Goal: Task Accomplishment & Management: Manage account settings

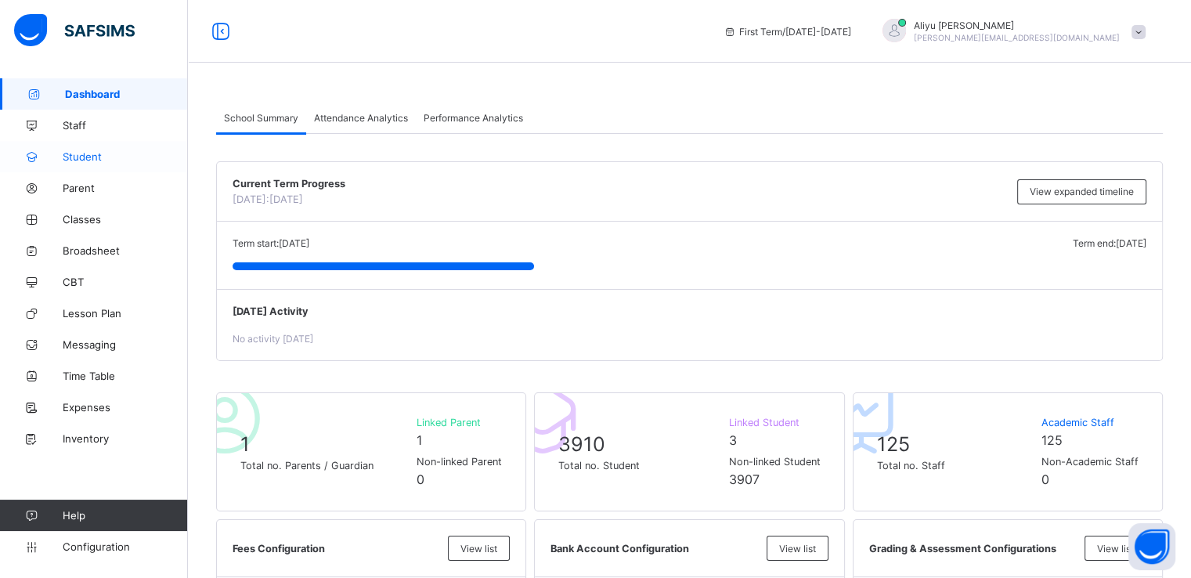
click at [85, 161] on span "Student" at bounding box center [125, 156] width 125 height 13
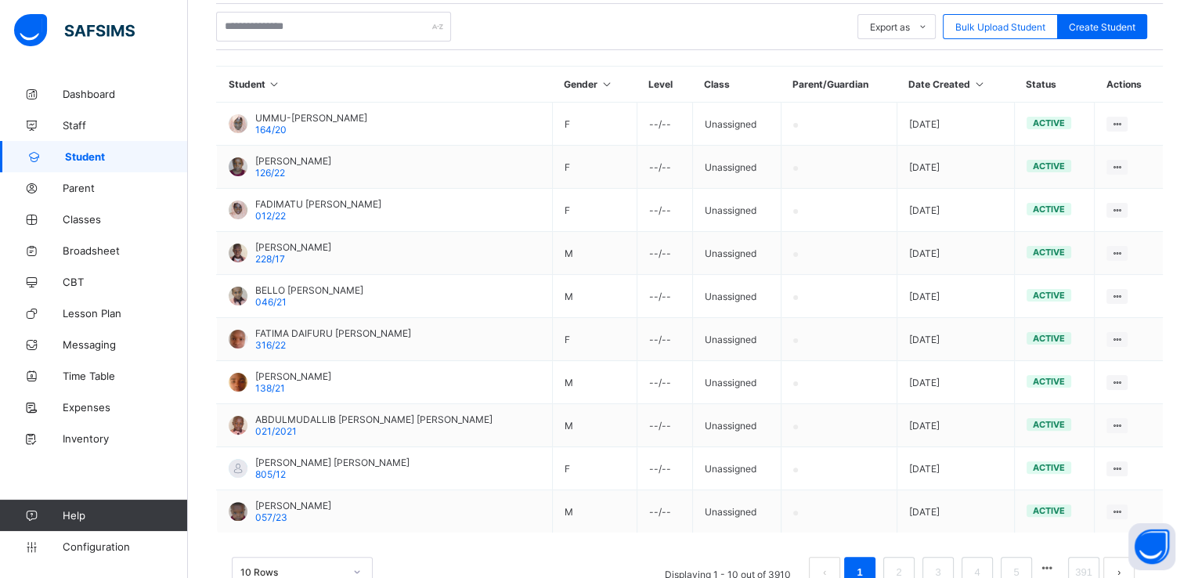
scroll to position [373, 0]
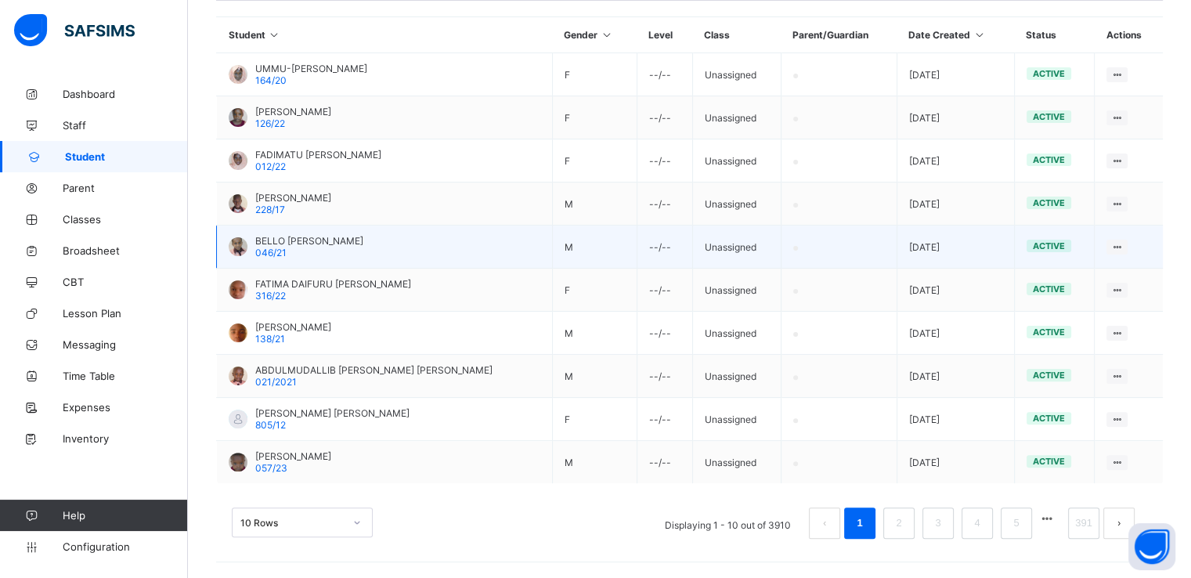
click at [319, 239] on span "BELLO BELLO ABDULRASHEED" at bounding box center [309, 241] width 108 height 12
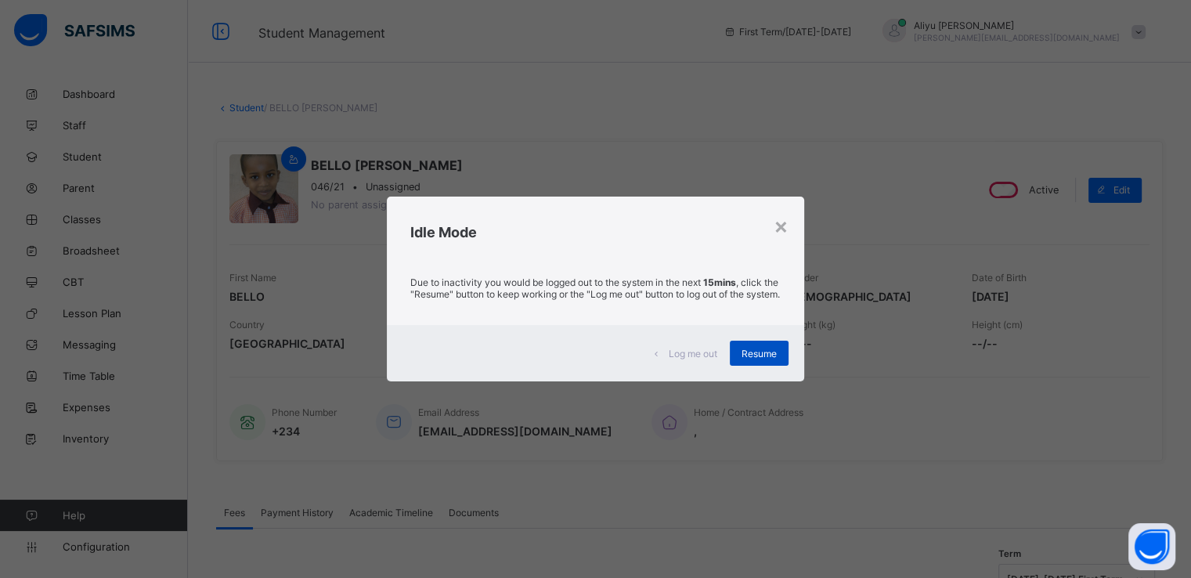
click at [767, 359] on span "Resume" at bounding box center [758, 354] width 35 height 12
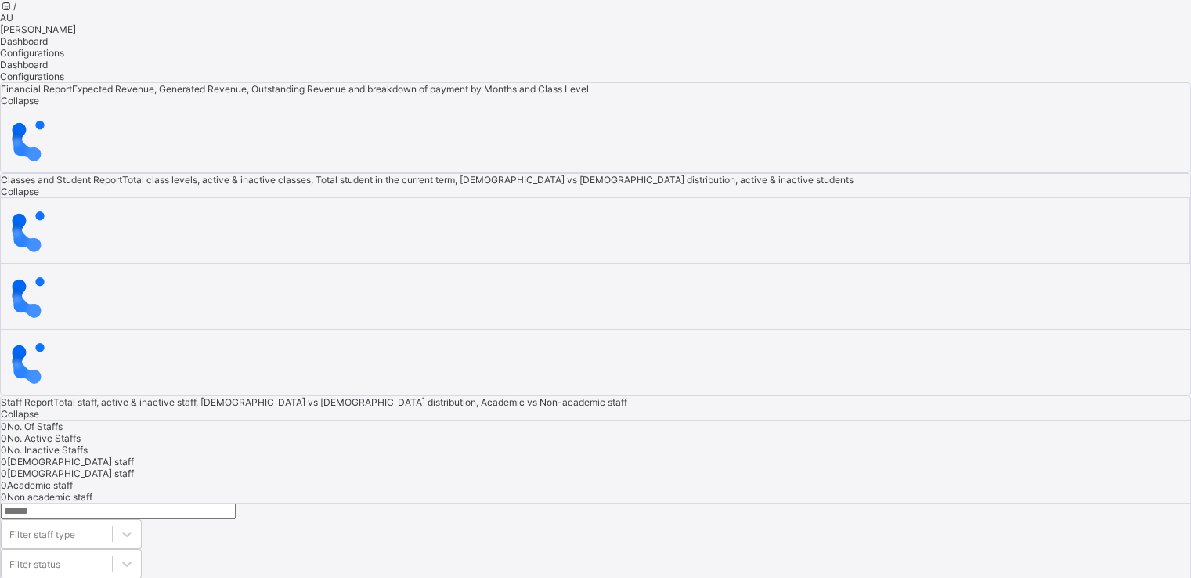
click at [76, 33] on span "[PERSON_NAME]" at bounding box center [38, 29] width 76 height 12
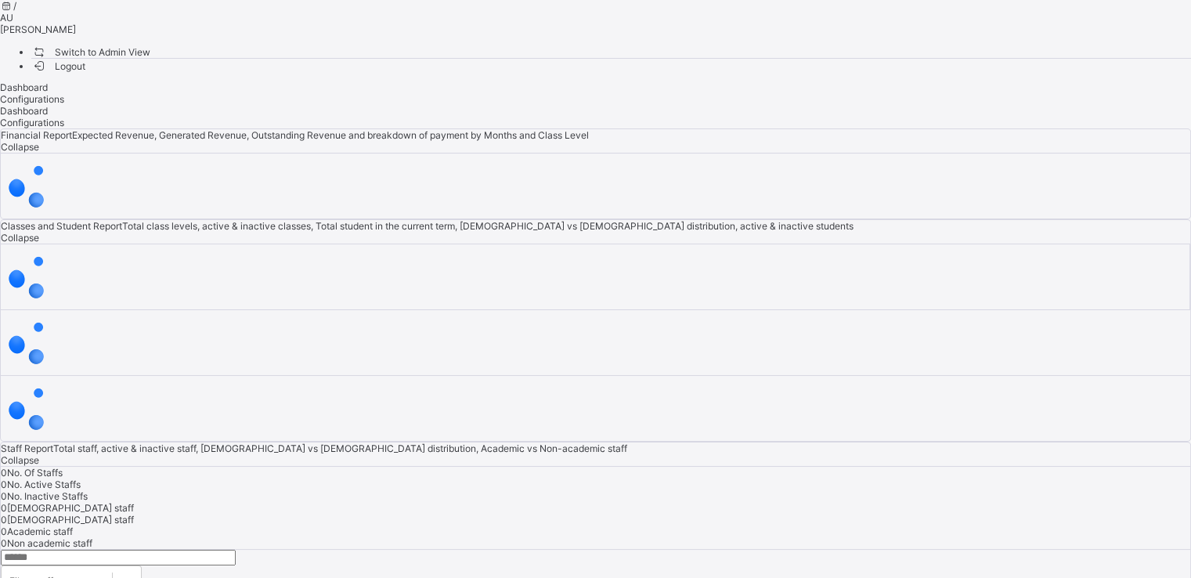
click at [150, 60] on span "Switch to Admin View" at bounding box center [90, 52] width 119 height 16
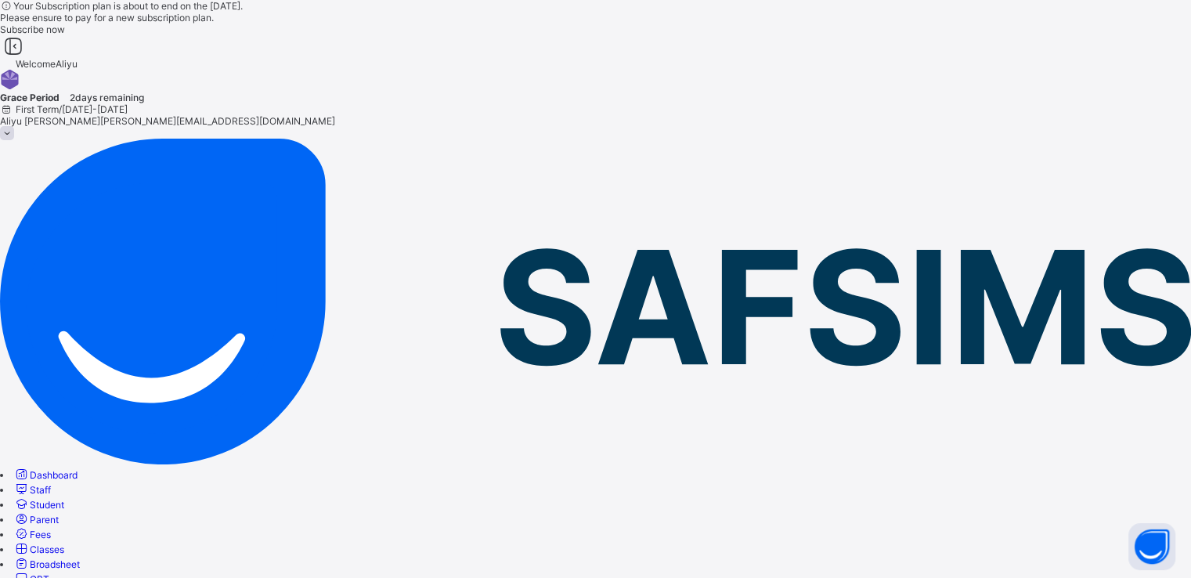
click at [59, 514] on span "Parent" at bounding box center [44, 520] width 29 height 12
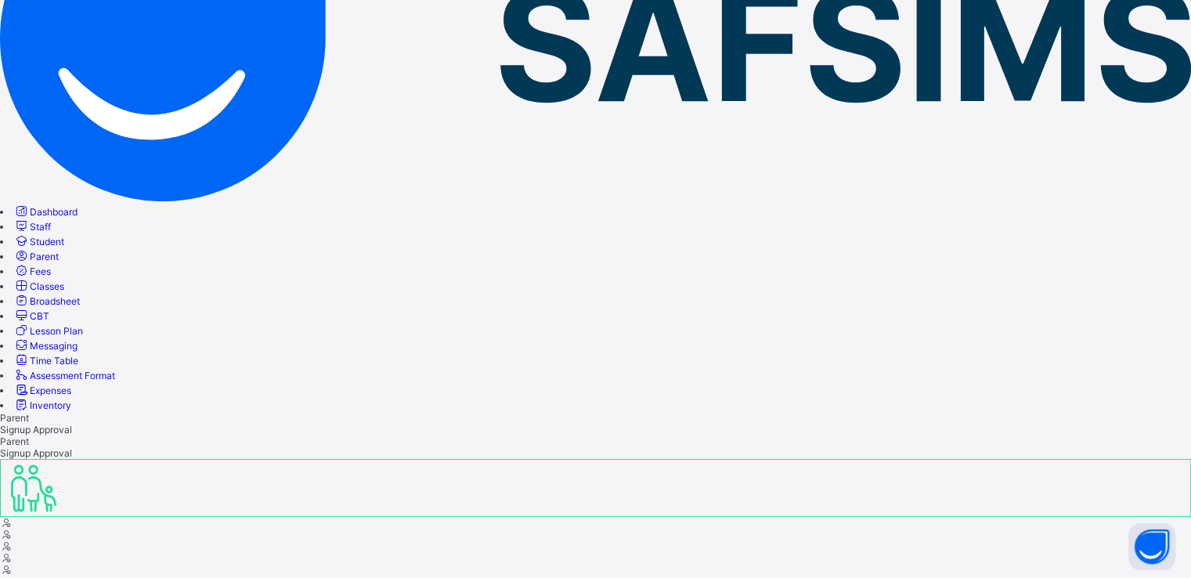
scroll to position [262, 0]
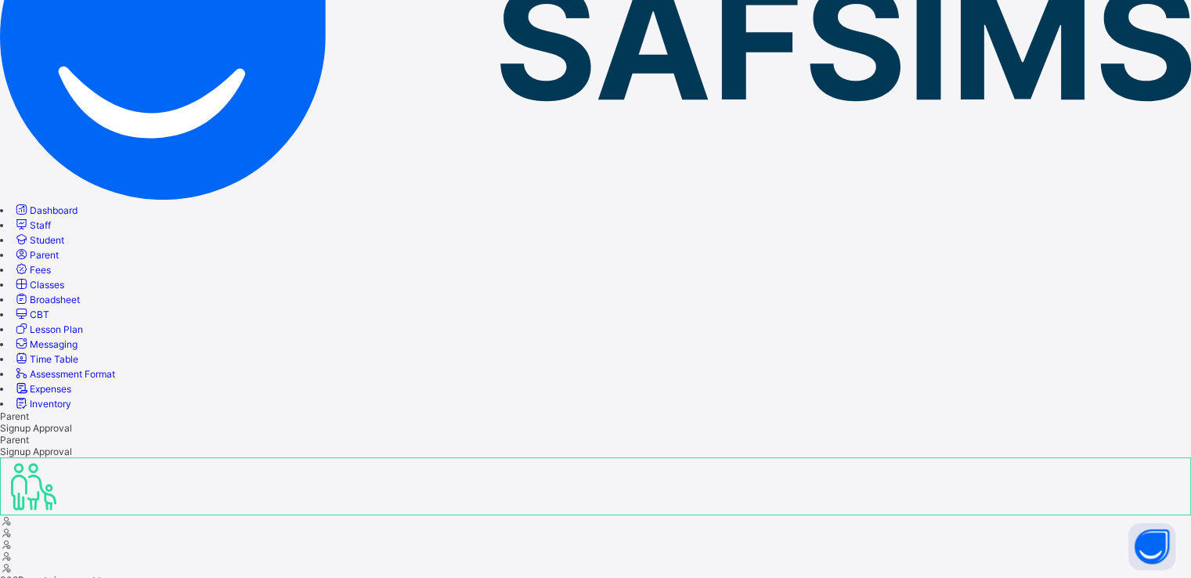
scroll to position [265, 0]
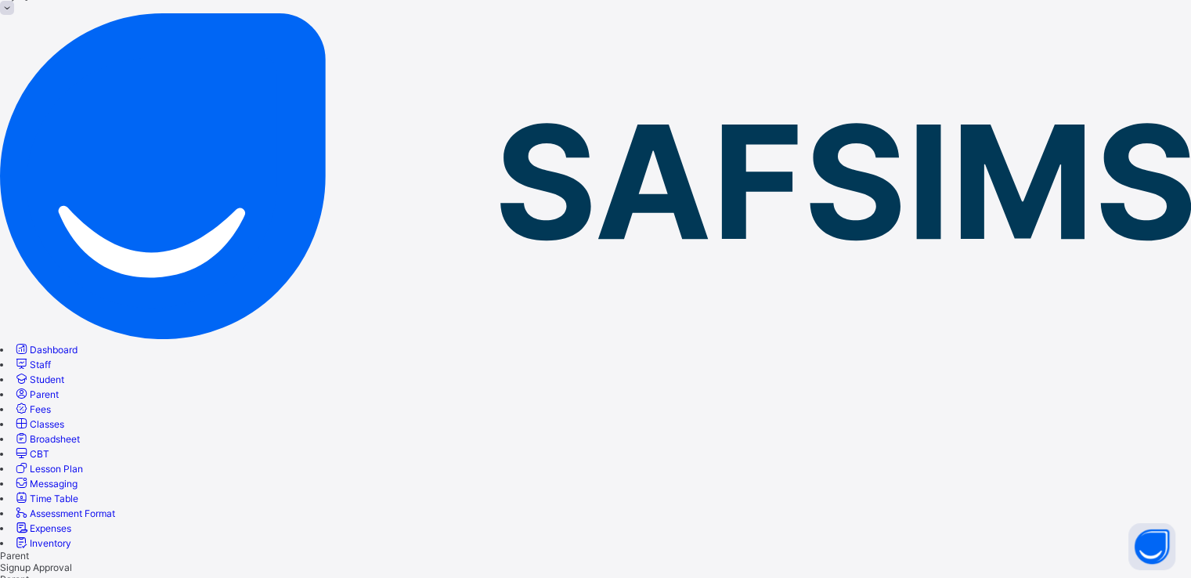
scroll to position [0, 0]
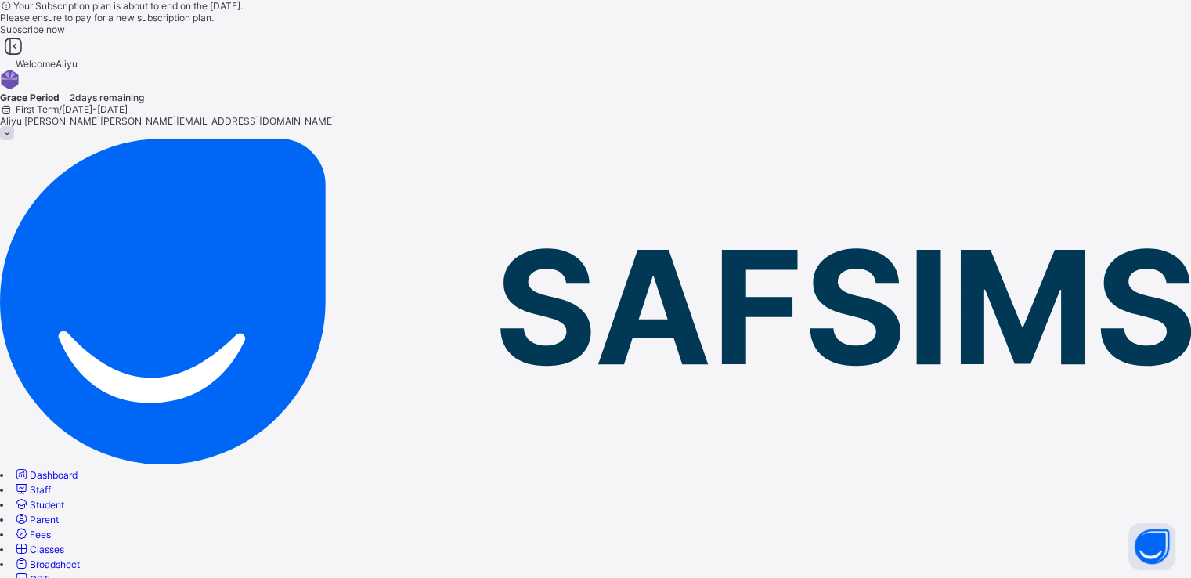
type input "*"
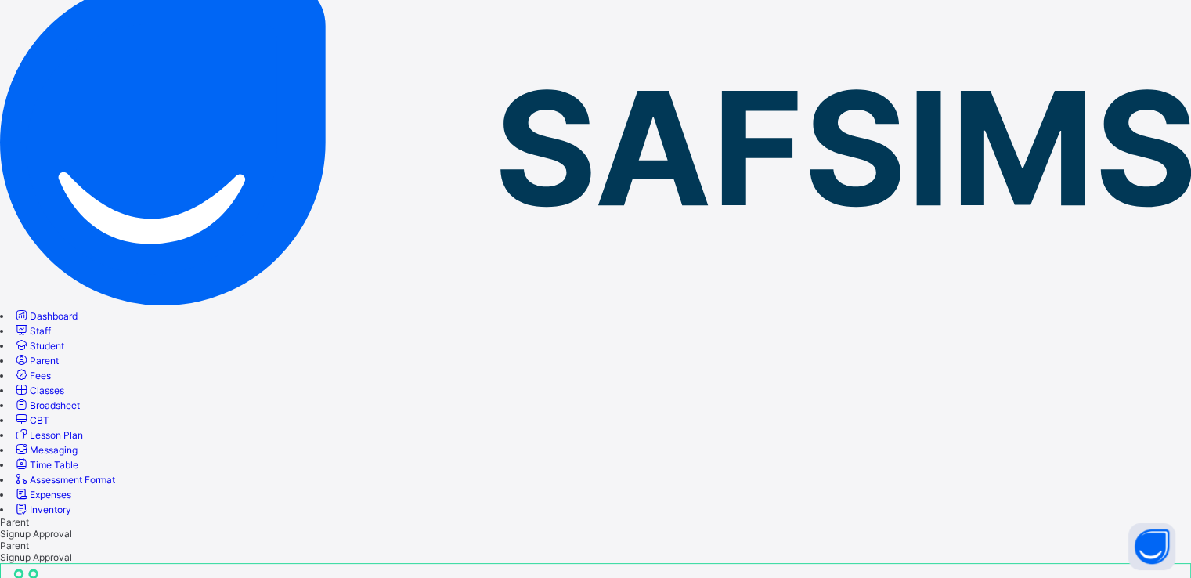
scroll to position [441, 0]
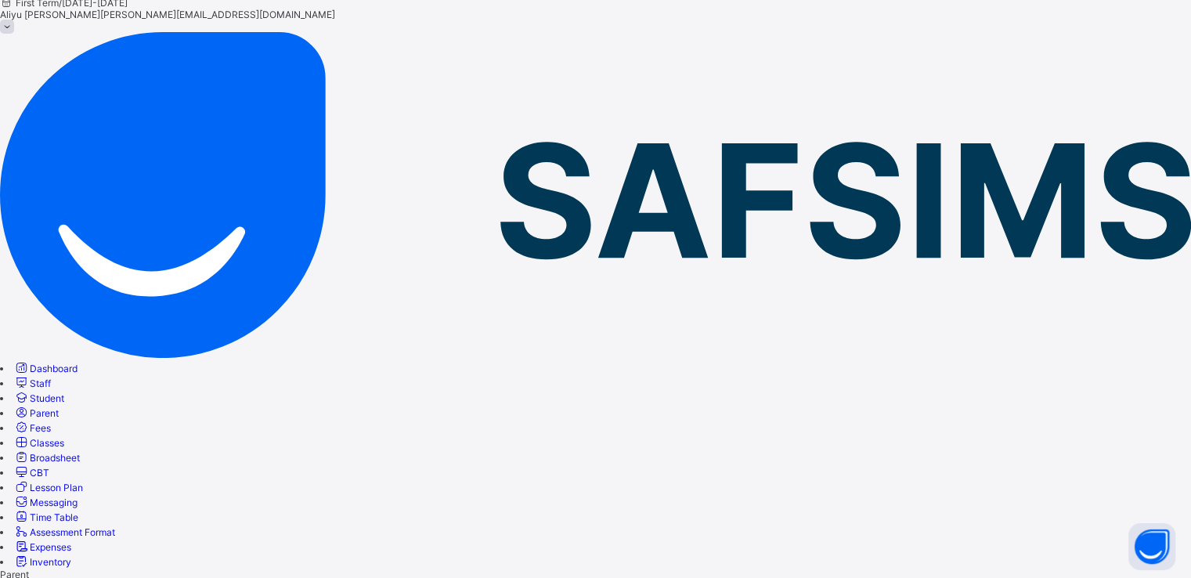
scroll to position [0, 0]
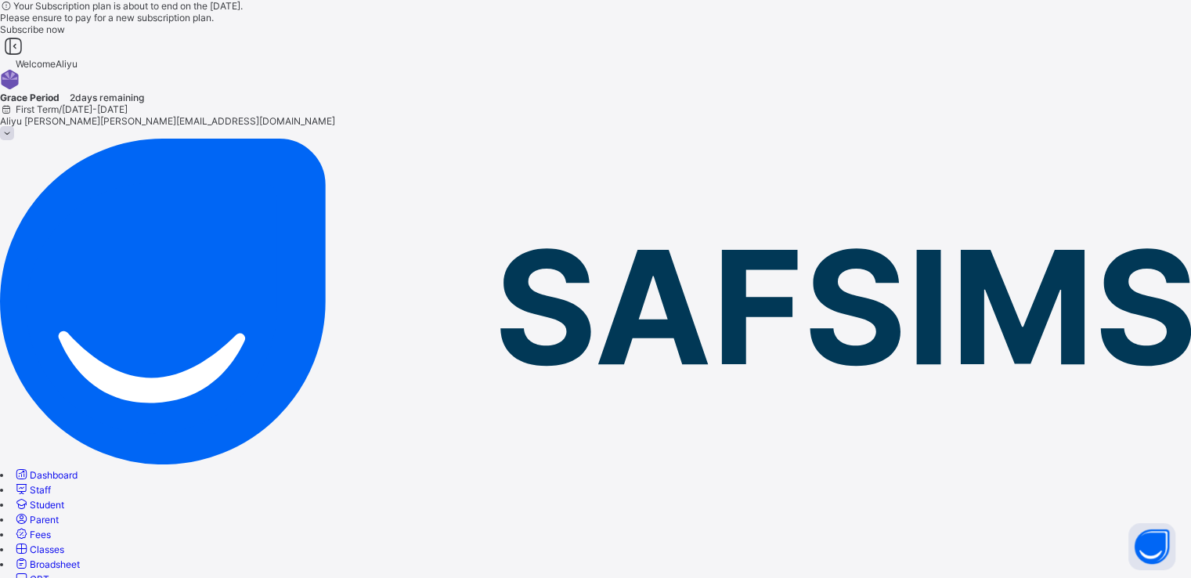
type input "*"
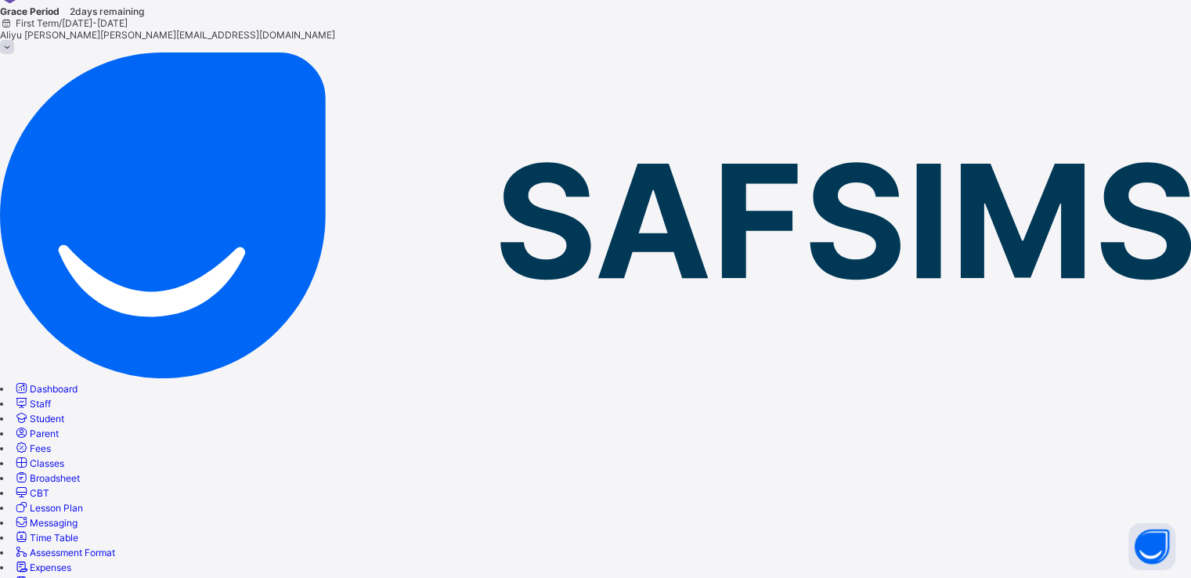
scroll to position [85, 0]
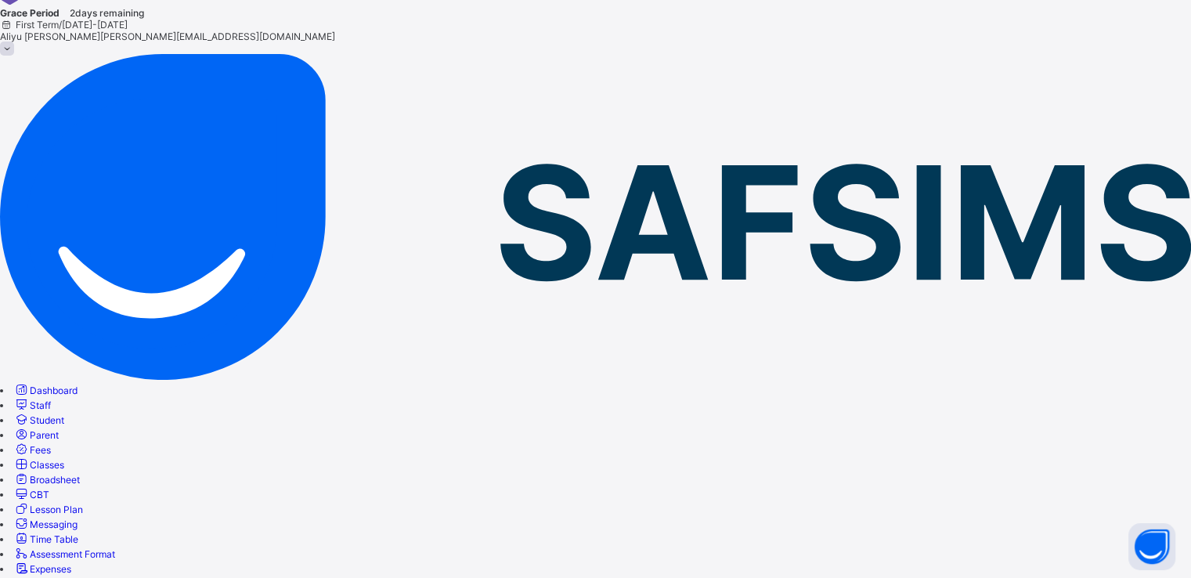
click at [51, 399] on span "Staff" at bounding box center [40, 405] width 21 height 12
click at [59, 429] on span "Parent" at bounding box center [44, 435] width 29 height 12
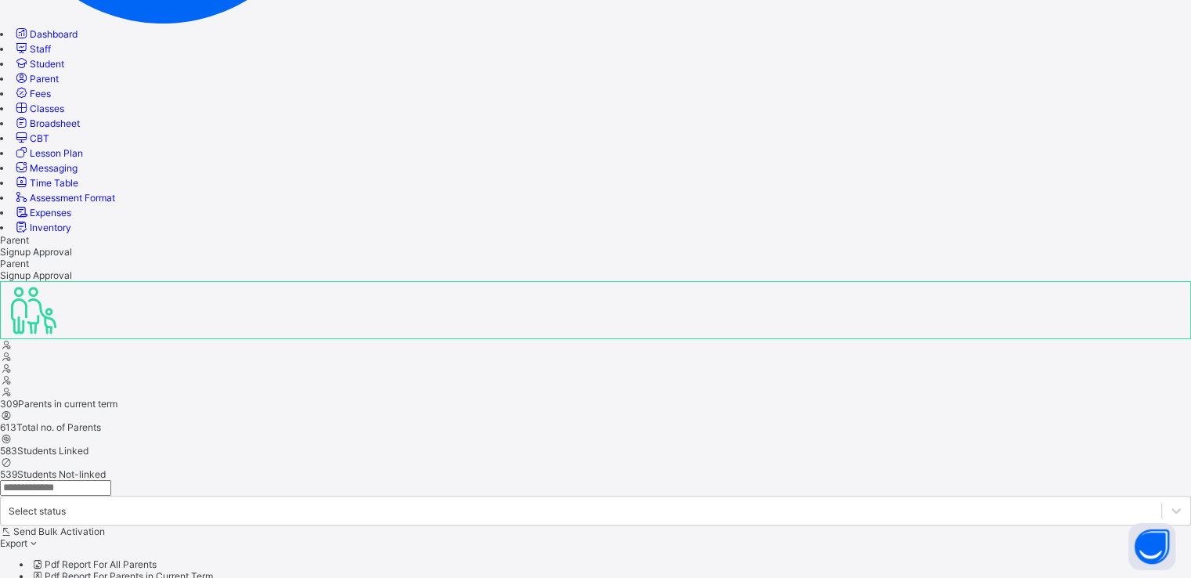
scroll to position [465, 0]
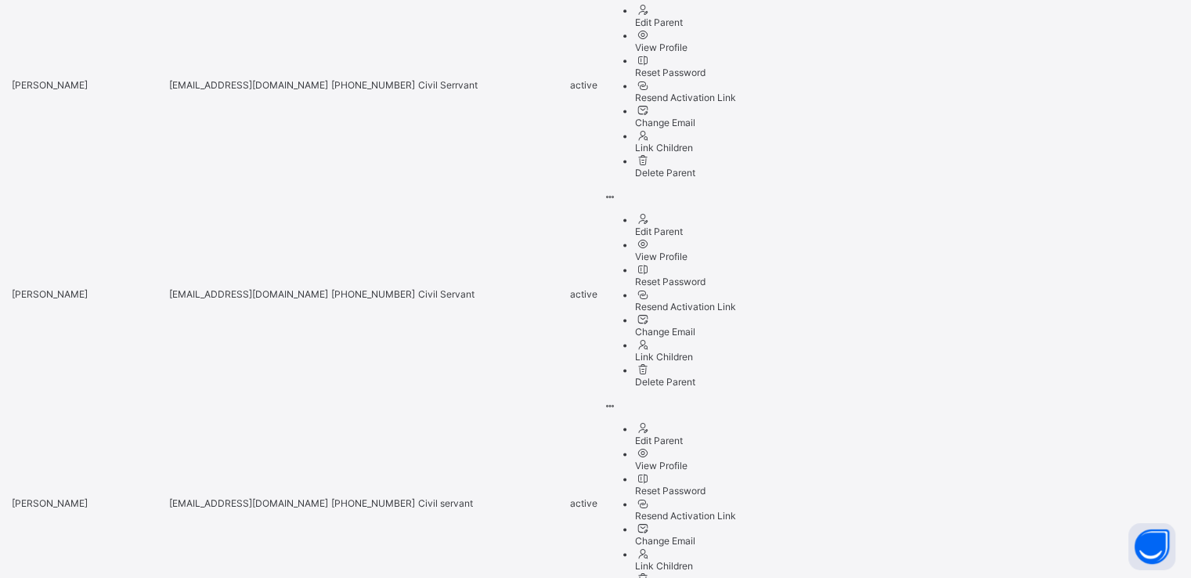
scroll to position [2336, 0]
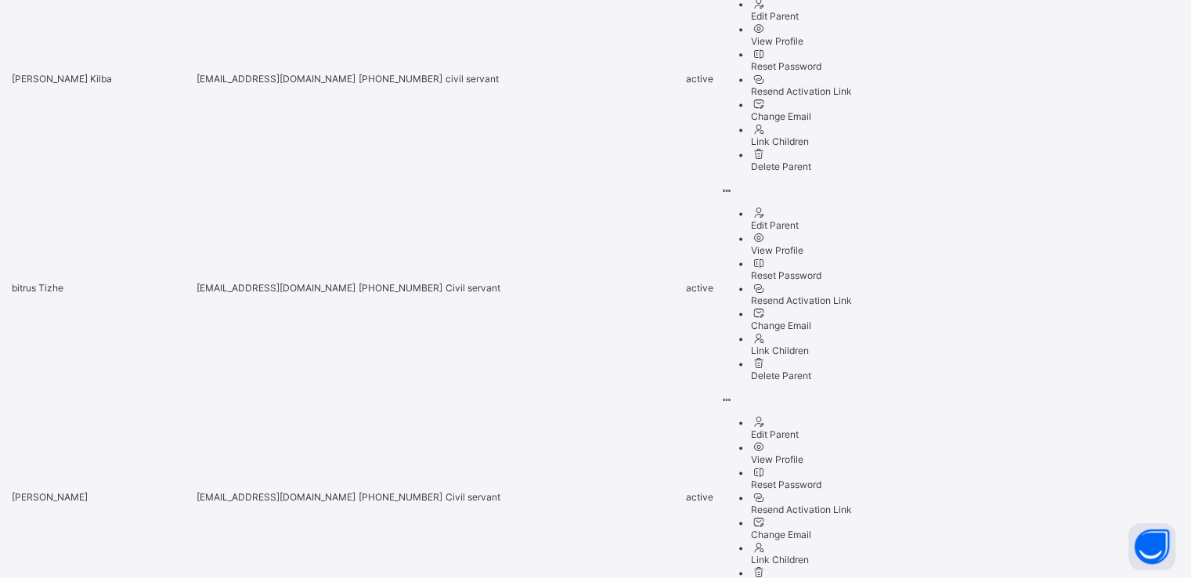
scroll to position [2351, 0]
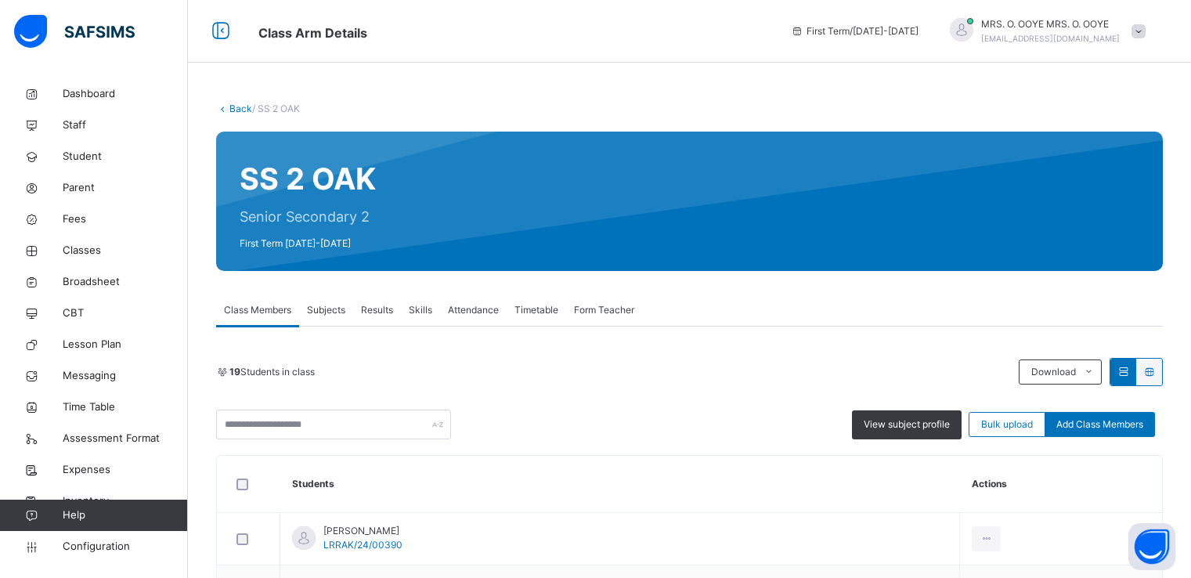
scroll to position [22, 0]
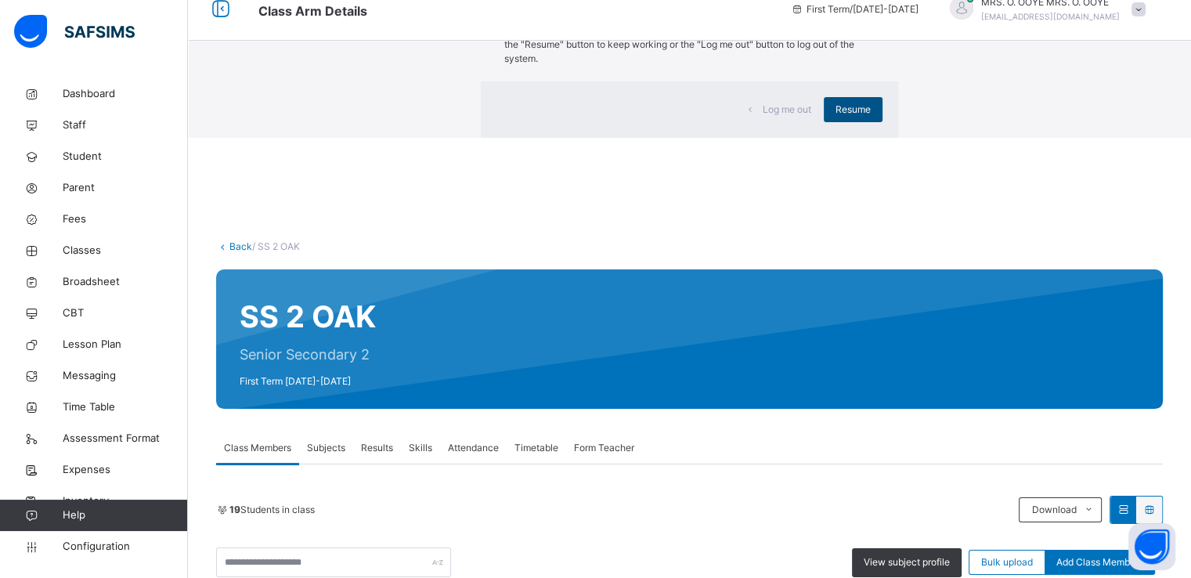
click at [824, 122] on div "Resume" at bounding box center [853, 109] width 59 height 25
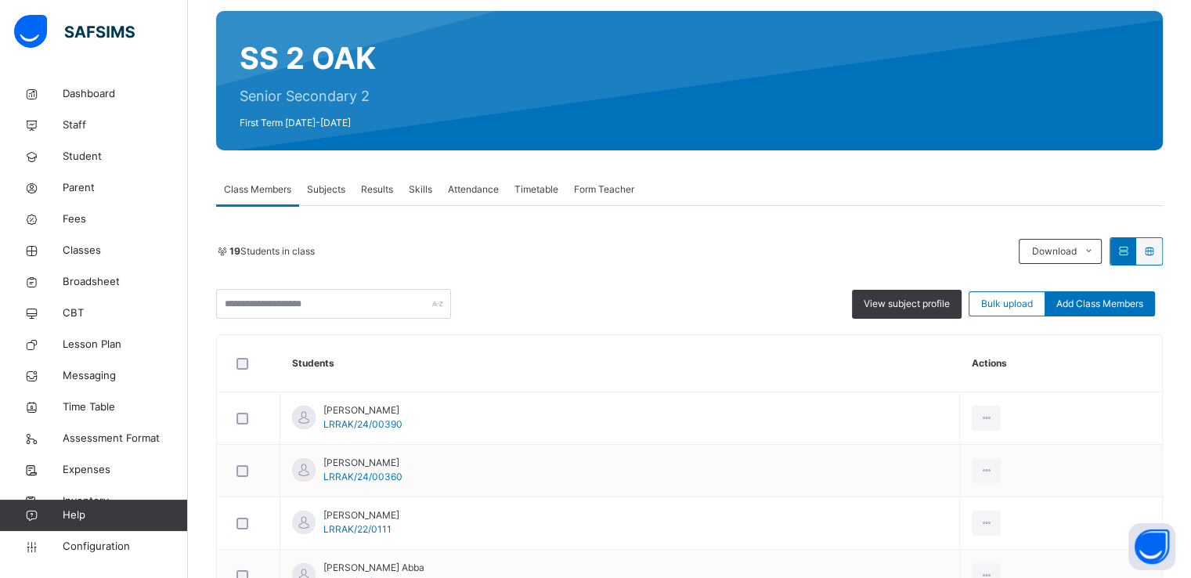
scroll to position [0, 0]
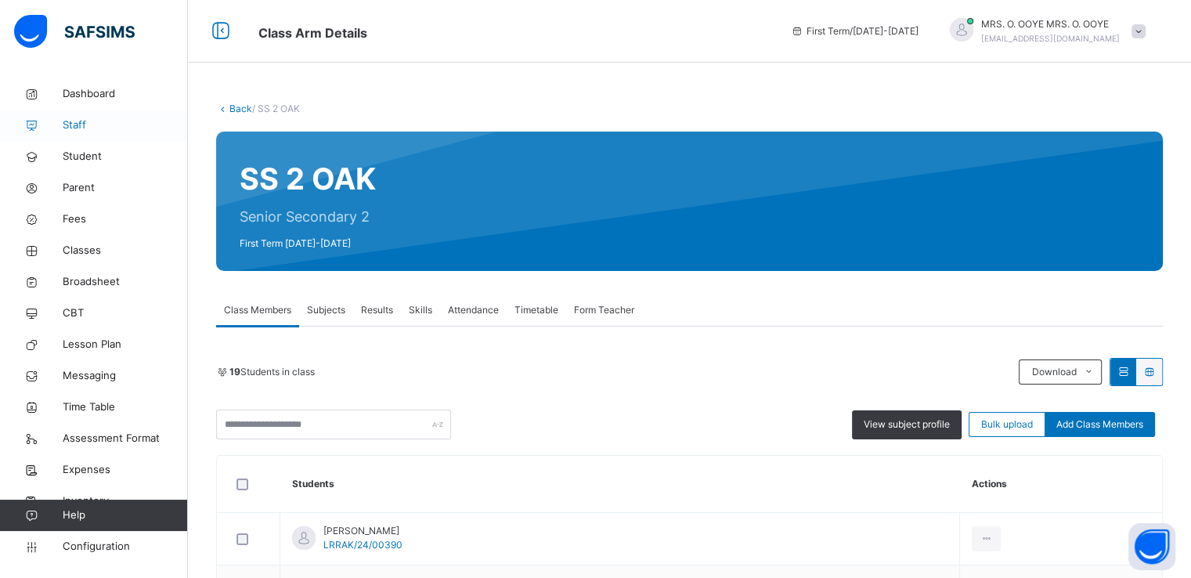
click at [67, 117] on link "Staff" at bounding box center [94, 125] width 188 height 31
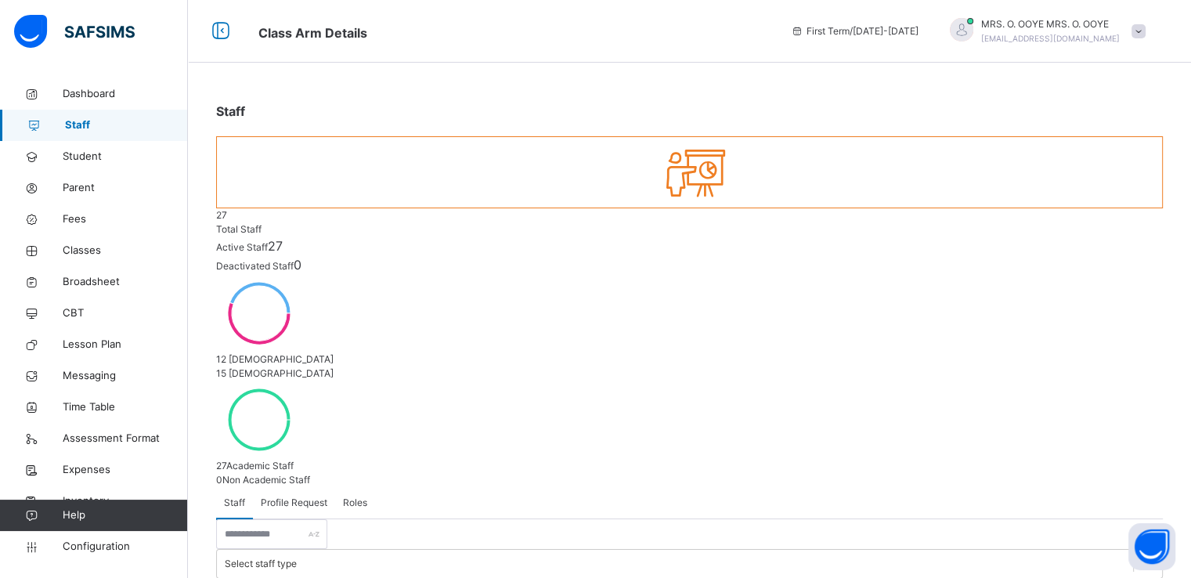
select select "**"
click at [313, 519] on input "text" at bounding box center [271, 534] width 111 height 30
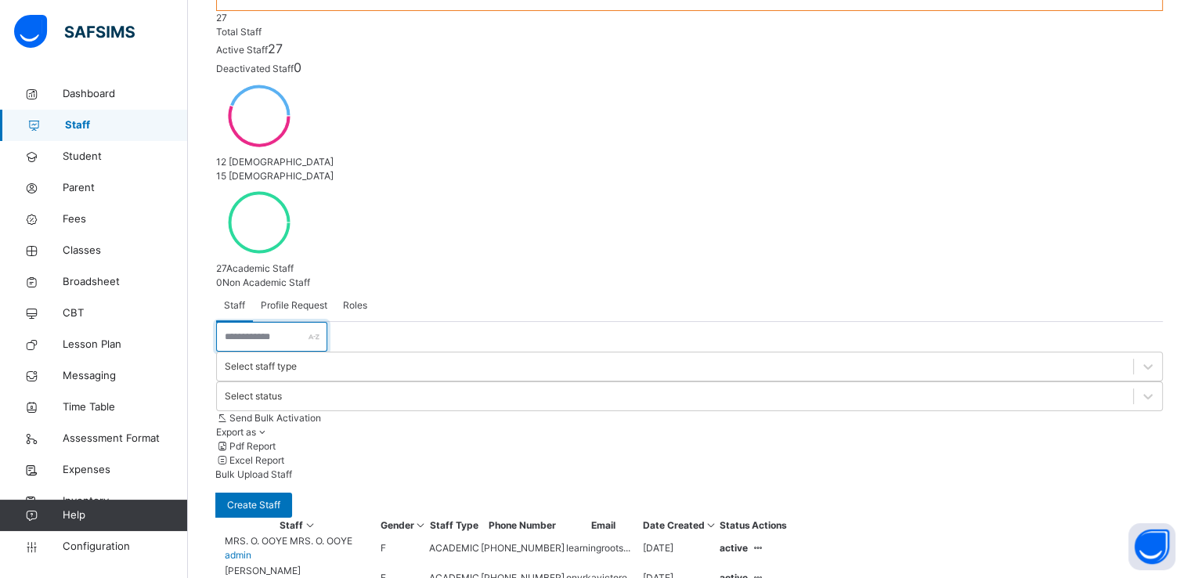
scroll to position [194, 0]
